Goal: Transaction & Acquisition: Purchase product/service

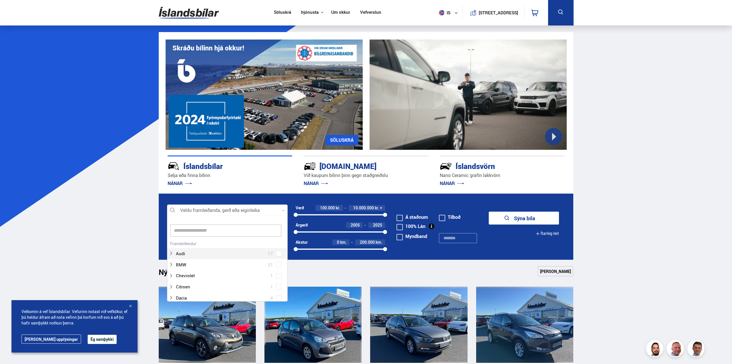
click at [248, 208] on div at bounding box center [227, 210] width 121 height 11
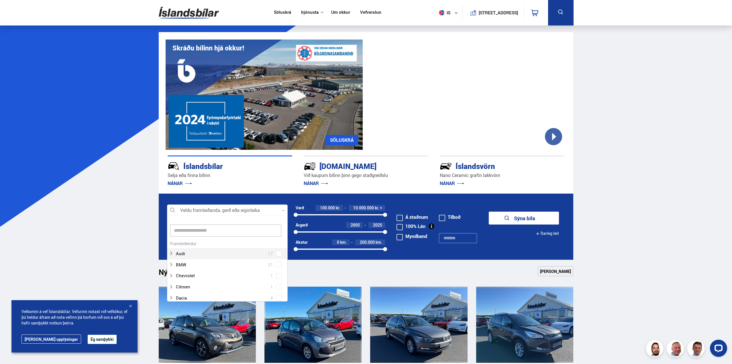
type input "*"
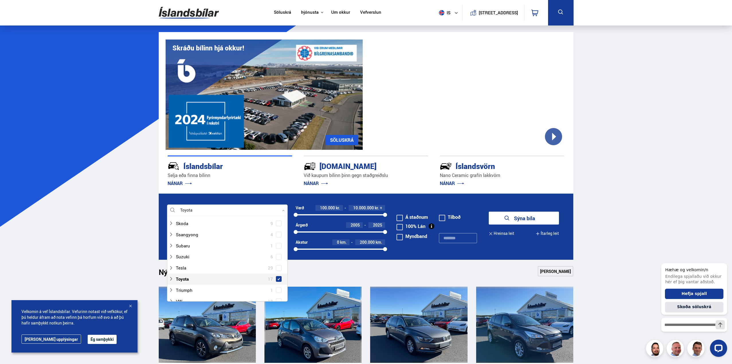
scroll to position [408, 0]
click at [276, 268] on span at bounding box center [278, 268] width 5 height 5
click at [277, 266] on span at bounding box center [279, 268] width 6 height 6
click at [171, 268] on icon at bounding box center [171, 268] width 5 height 5
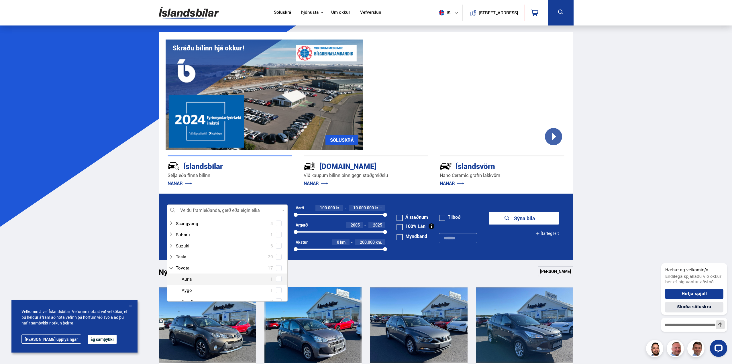
click at [278, 280] on span at bounding box center [279, 279] width 2 height 2
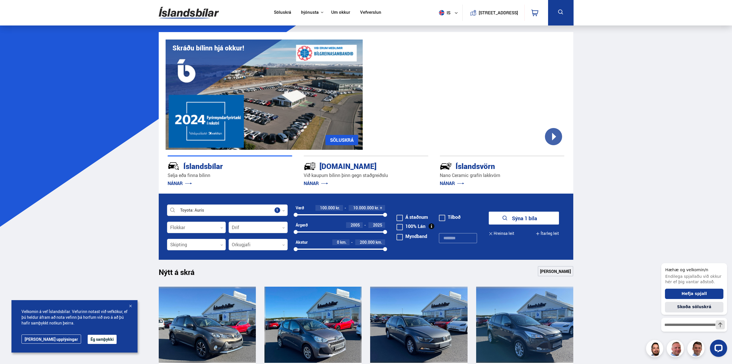
click at [529, 221] on button "Sýna 1 bíla" at bounding box center [524, 218] width 70 height 13
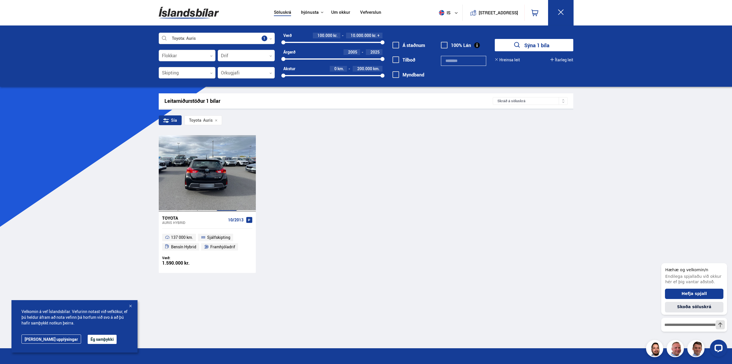
click at [229, 169] on div at bounding box center [226, 173] width 19 height 76
